Goal: Task Accomplishment & Management: Manage account settings

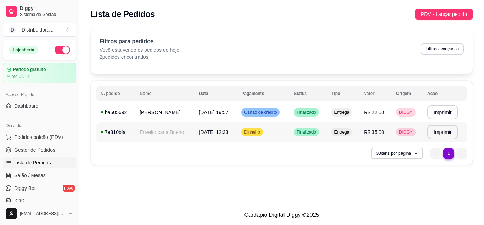
click at [164, 136] on td "Erivelto cana Bueno" at bounding box center [164, 132] width 59 height 20
click at [274, 133] on td "Dinheiro" at bounding box center [263, 132] width 52 height 20
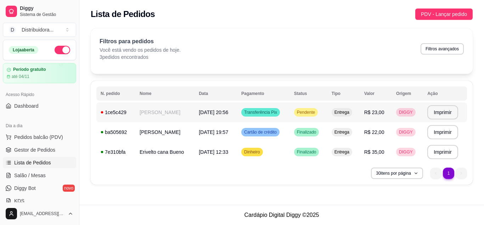
click at [199, 110] on span "[DATE] 20:56" at bounding box center [213, 112] width 29 height 6
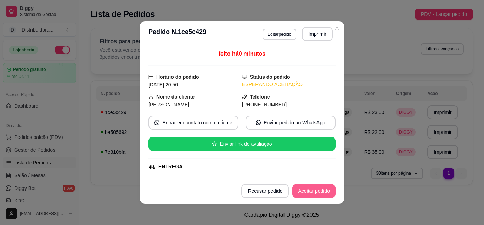
click at [310, 194] on button "Aceitar pedido" at bounding box center [313, 191] width 43 height 14
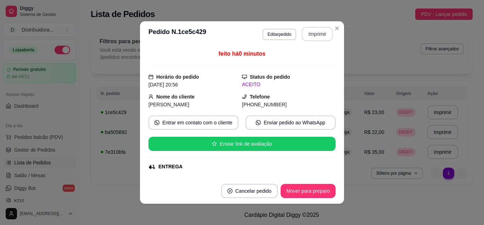
click at [321, 38] on button "Imprimir" at bounding box center [317, 34] width 31 height 14
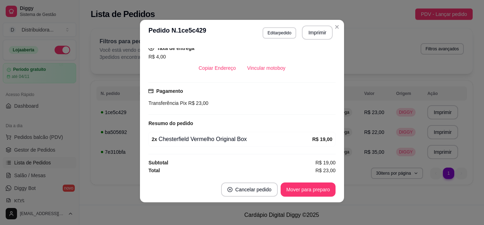
scroll to position [149, 0]
click at [273, 70] on button "Vincular motoboy" at bounding box center [266, 68] width 48 height 14
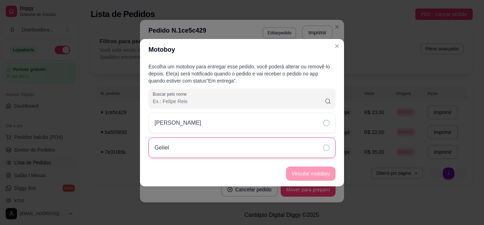
click at [324, 148] on icon at bounding box center [326, 148] width 6 height 6
click at [324, 177] on button "Vincular motoboy" at bounding box center [311, 173] width 50 height 14
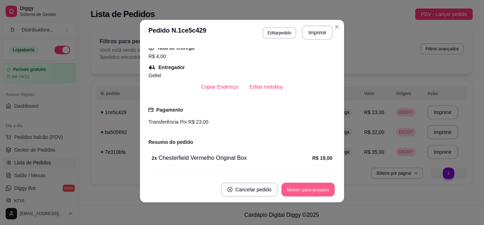
click at [311, 192] on button "Mover para preparo" at bounding box center [307, 190] width 53 height 14
click at [312, 188] on button "Mover para entrega" at bounding box center [308, 189] width 55 height 14
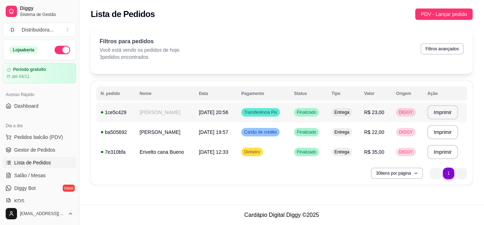
click at [220, 115] on span "[DATE] 20:56" at bounding box center [213, 112] width 29 height 6
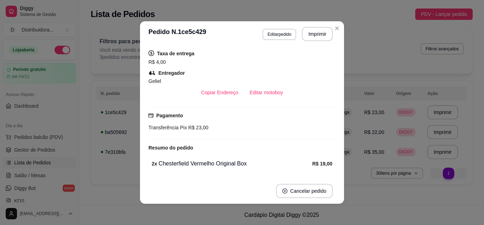
scroll to position [108, 0]
